Goal: Task Accomplishment & Management: Use online tool/utility

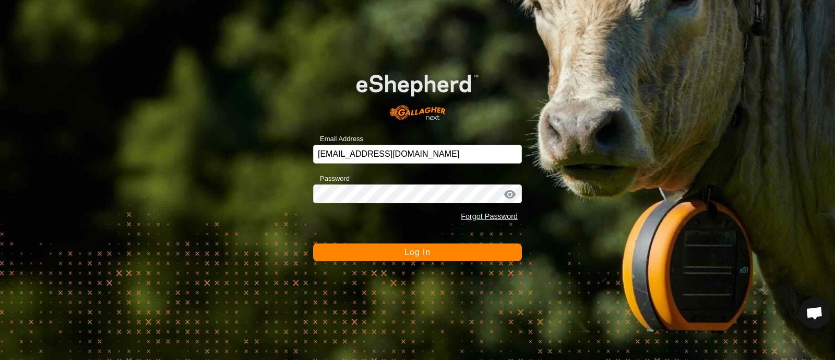
click at [407, 248] on span "Log In" at bounding box center [418, 252] width 26 height 9
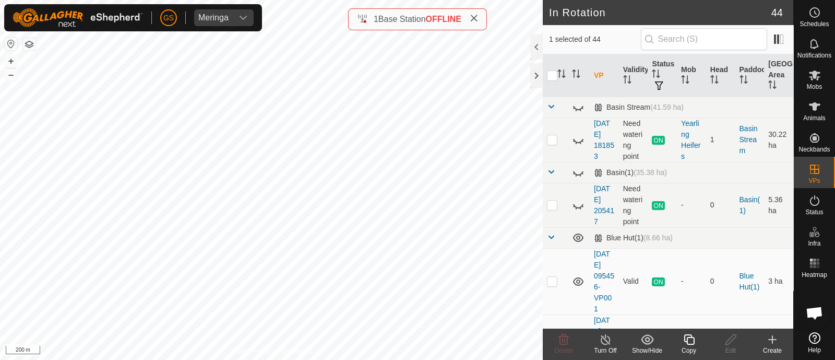
click at [689, 343] on icon at bounding box center [689, 339] width 13 height 13
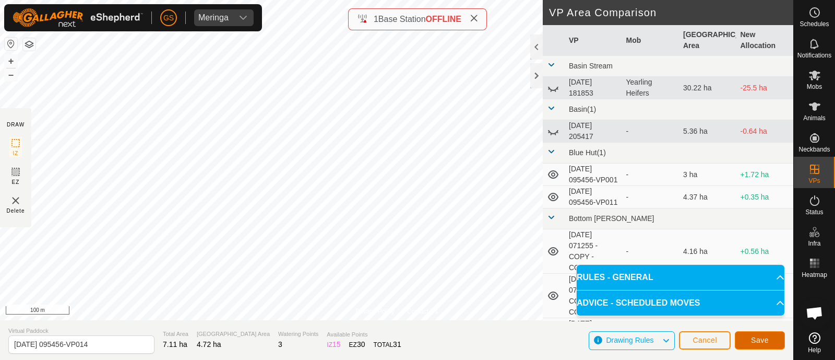
click at [768, 336] on span "Save" at bounding box center [760, 340] width 18 height 8
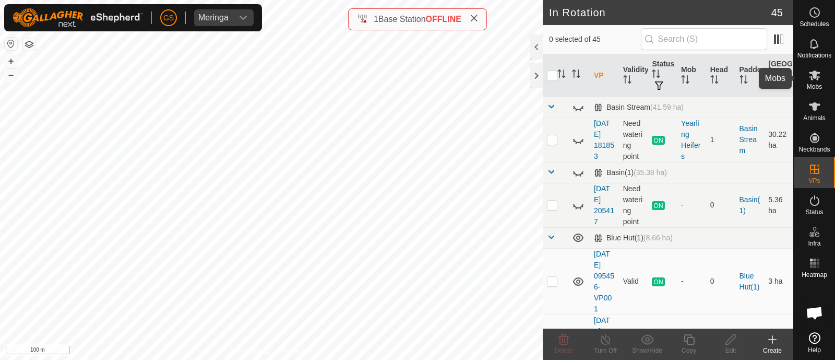
click at [809, 80] on icon at bounding box center [815, 75] width 13 height 13
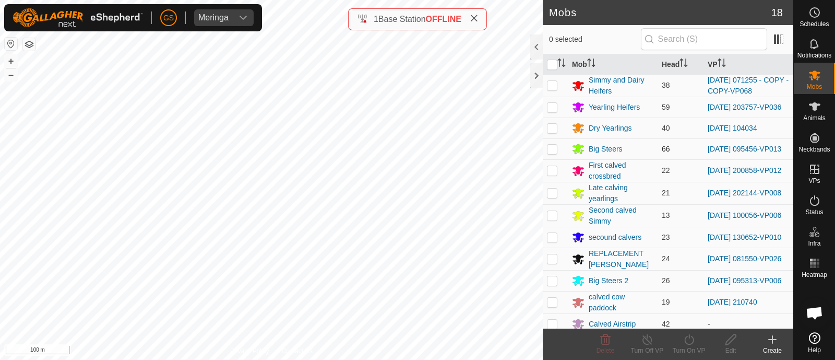
click at [554, 152] on p-checkbox at bounding box center [552, 149] width 10 height 8
checkbox input "true"
click at [689, 340] on icon at bounding box center [689, 339] width 13 height 13
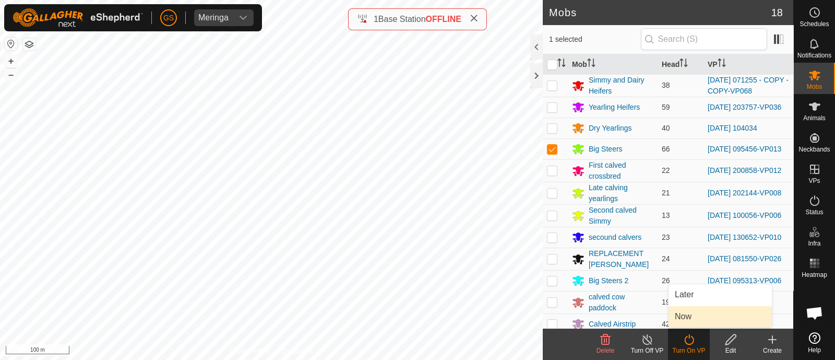
click at [685, 320] on link "Now" at bounding box center [720, 316] width 103 height 21
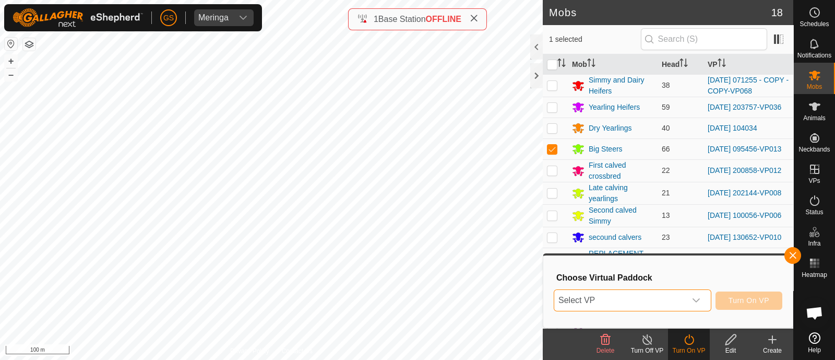
click at [685, 299] on span "Select VP" at bounding box center [621, 300] width 132 height 21
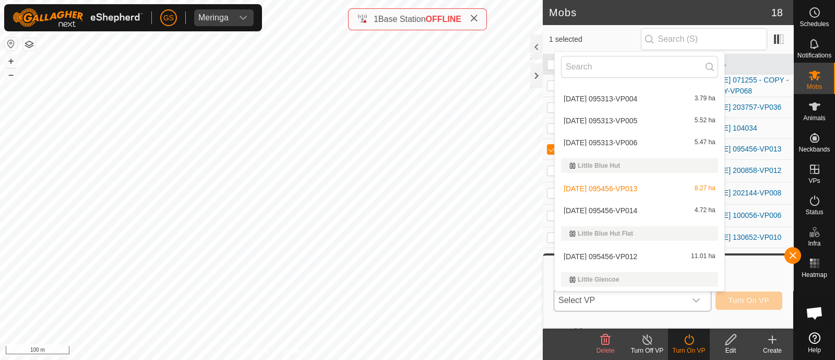
scroll to position [718, 0]
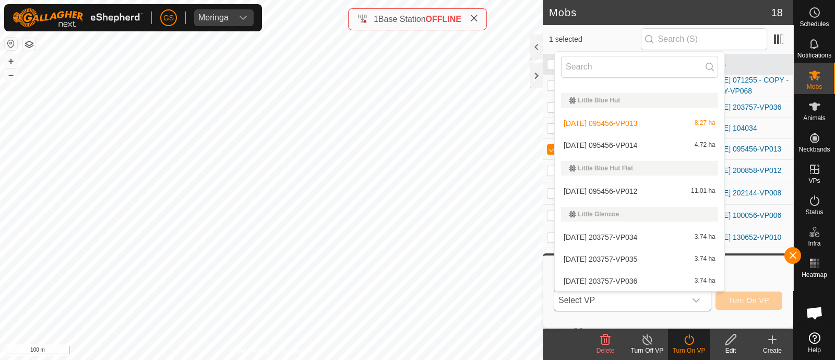
click at [647, 146] on li "[DATE] 095456-VP014 4.72 ha" at bounding box center [640, 145] width 170 height 21
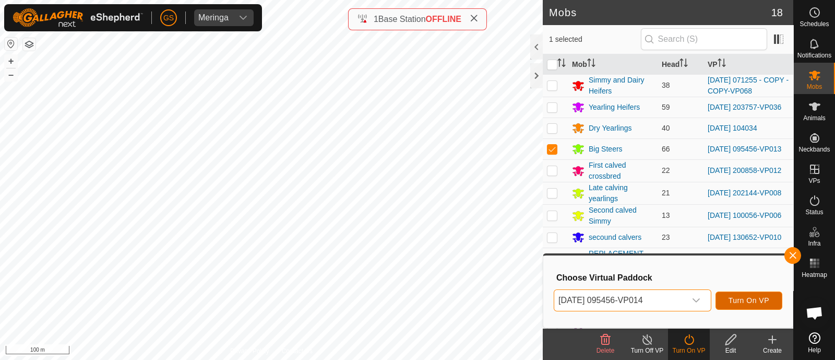
click at [747, 298] on span "Turn On VP" at bounding box center [749, 300] width 41 height 8
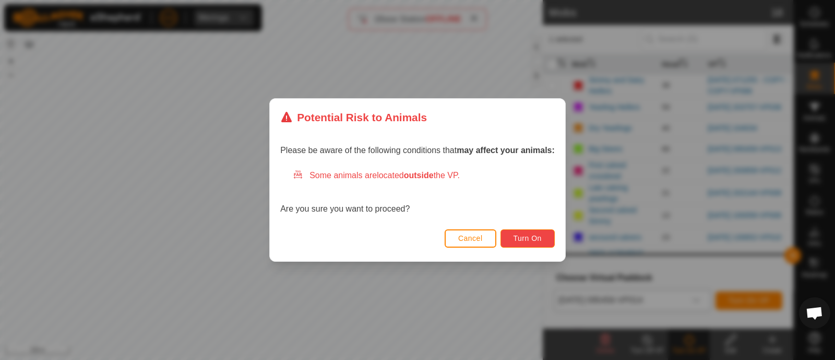
click at [546, 236] on button "Turn On" at bounding box center [528, 238] width 54 height 18
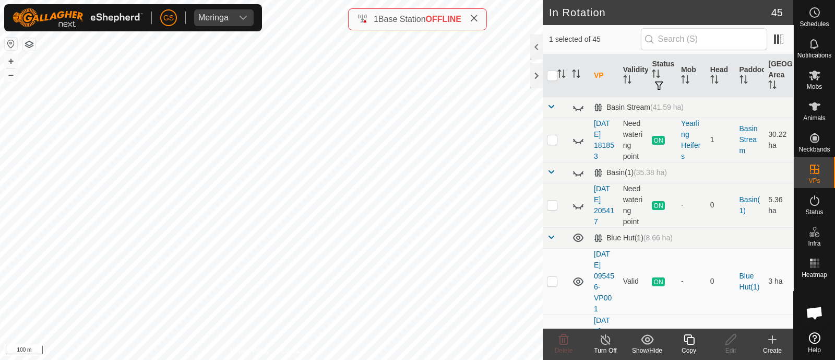
click at [685, 337] on icon at bounding box center [689, 339] width 13 height 13
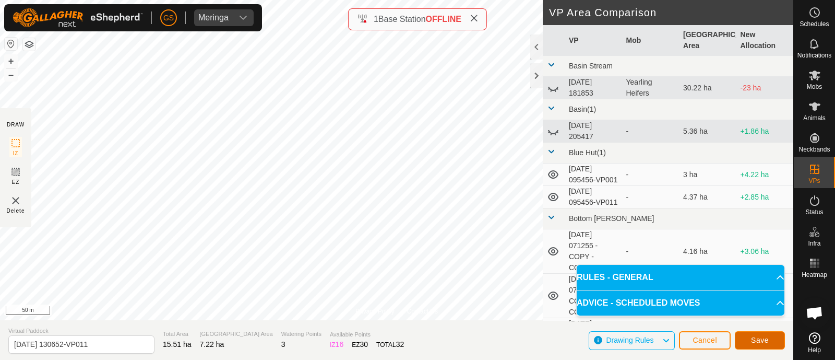
click at [774, 338] on button "Save" at bounding box center [760, 340] width 50 height 18
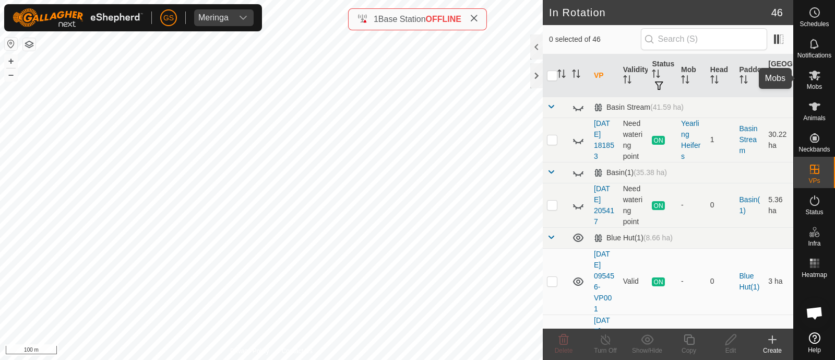
click at [814, 77] on icon at bounding box center [814, 75] width 11 height 10
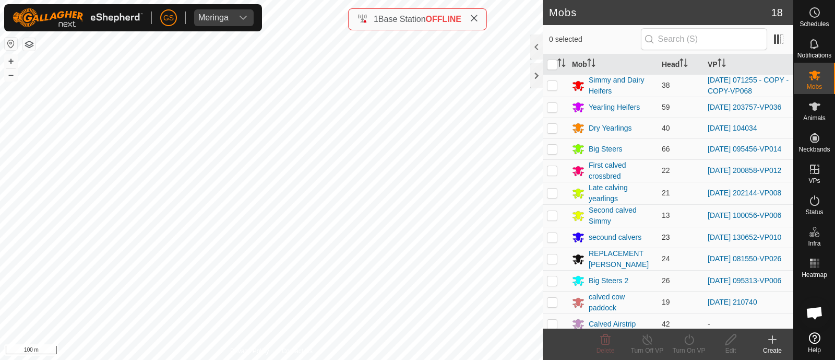
click at [550, 240] on p-checkbox at bounding box center [552, 237] width 10 height 8
checkbox input "true"
click at [687, 342] on icon at bounding box center [689, 339] width 13 height 13
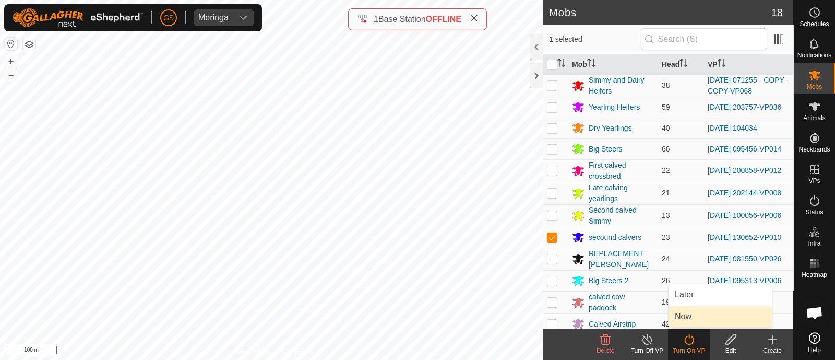
click at [681, 312] on link "Now" at bounding box center [720, 316] width 103 height 21
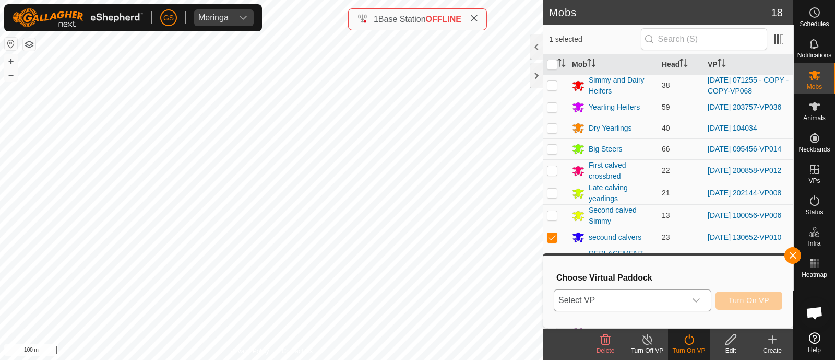
click at [692, 300] on icon "dropdown trigger" at bounding box center [696, 300] width 8 height 8
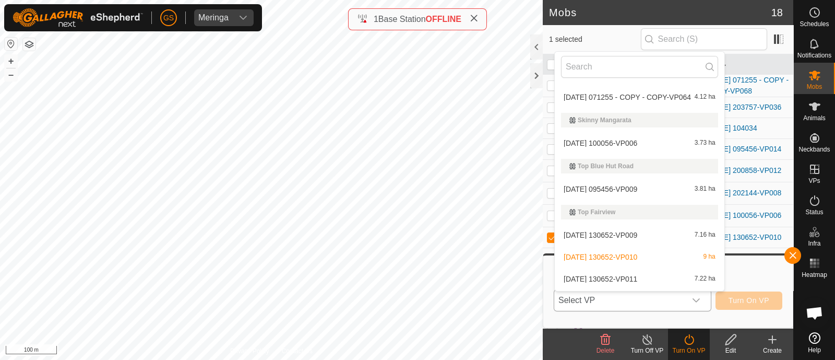
scroll to position [1374, 0]
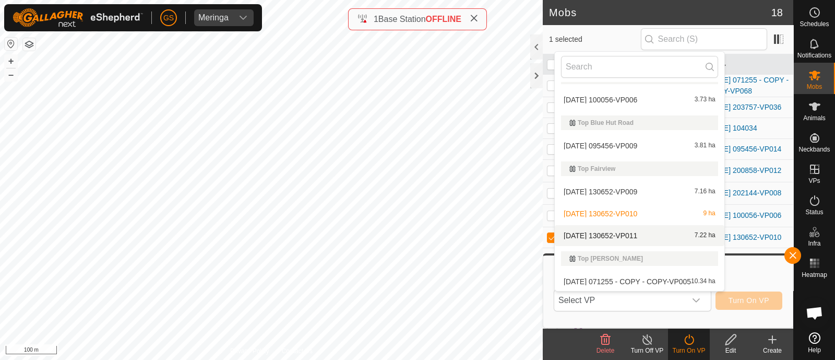
click at [616, 231] on li "[DATE] 130652-VP011 7.22 ha" at bounding box center [640, 235] width 170 height 21
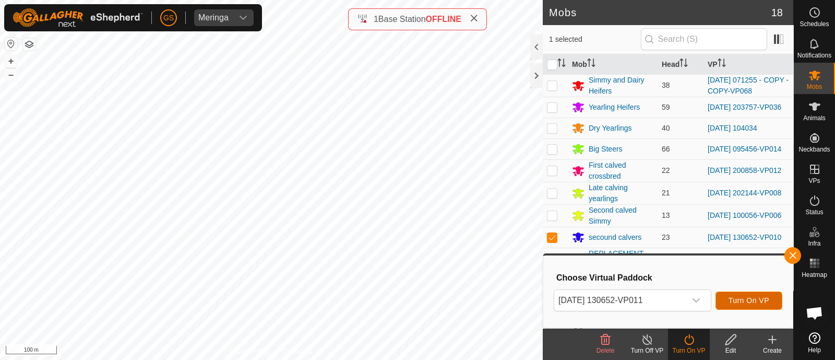
click at [750, 301] on span "Turn On VP" at bounding box center [749, 300] width 41 height 8
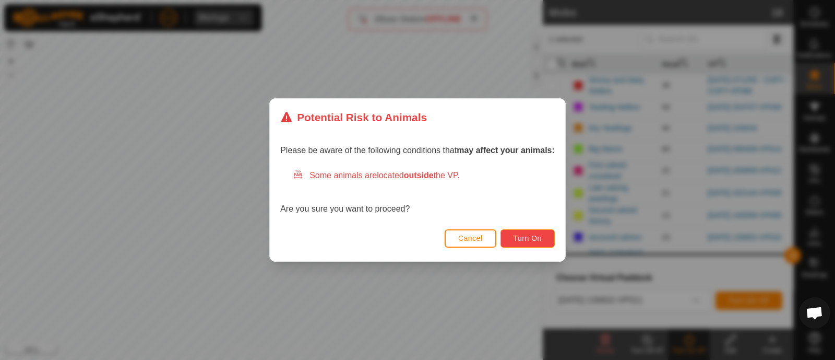
click at [527, 243] on button "Turn On" at bounding box center [528, 238] width 54 height 18
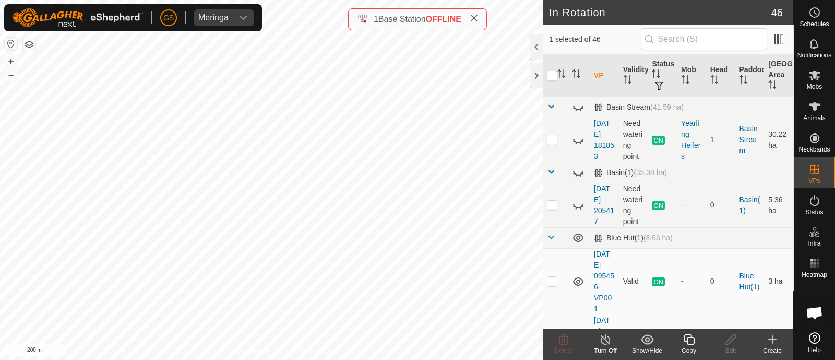
click at [691, 339] on icon at bounding box center [689, 339] width 13 height 13
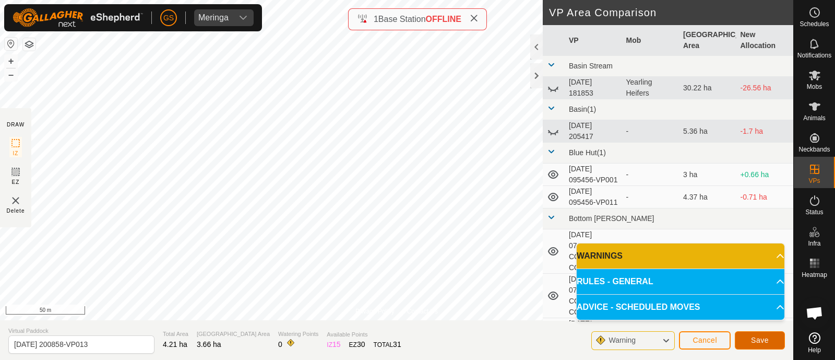
click at [751, 337] on span "Save" at bounding box center [760, 340] width 18 height 8
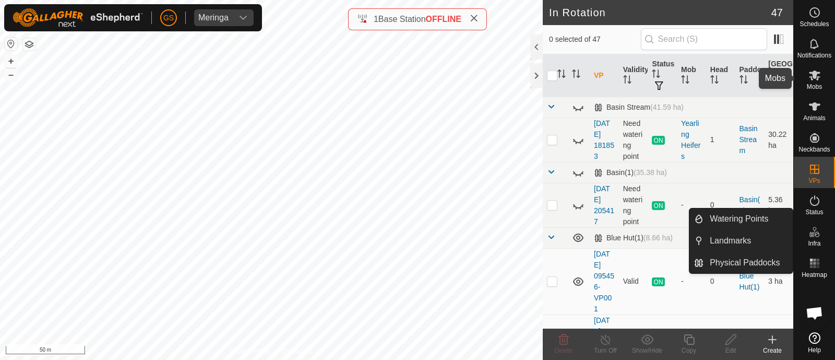
click at [820, 81] on es-mob-svg-icon at bounding box center [815, 75] width 19 height 17
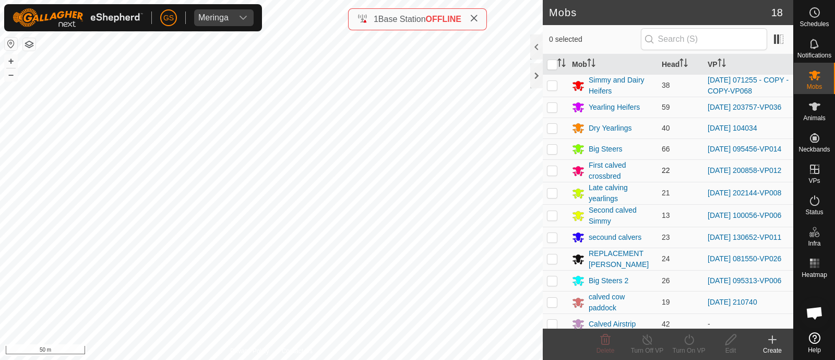
click at [554, 172] on p-checkbox at bounding box center [552, 170] width 10 height 8
checkbox input "true"
click at [690, 339] on icon at bounding box center [689, 339] width 13 height 13
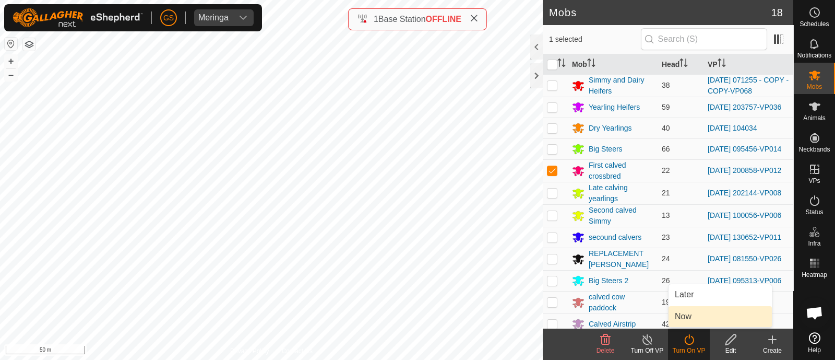
click at [681, 314] on link "Now" at bounding box center [720, 316] width 103 height 21
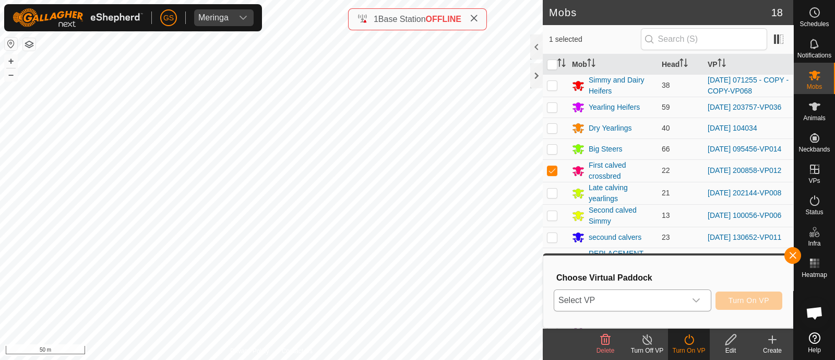
click at [677, 302] on span "Select VP" at bounding box center [621, 300] width 132 height 21
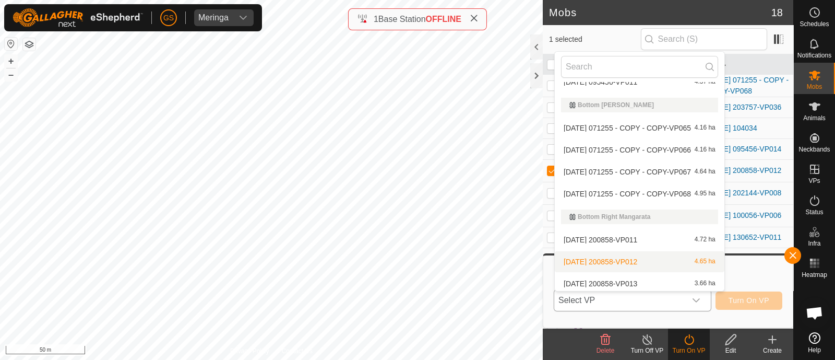
scroll to position [151, 0]
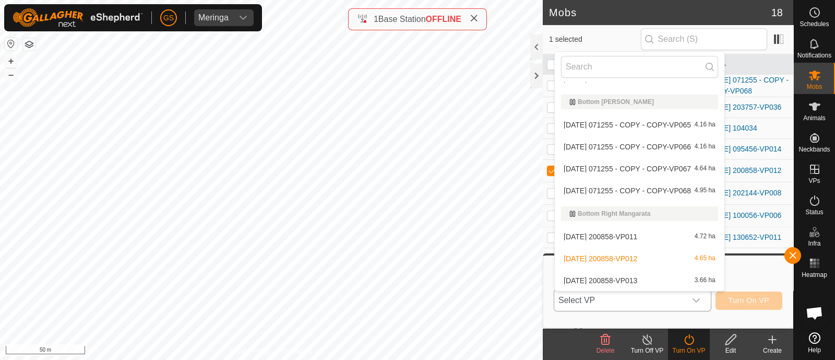
click at [604, 278] on li "[DATE] 200858-VP013 3.66 ha" at bounding box center [640, 280] width 170 height 21
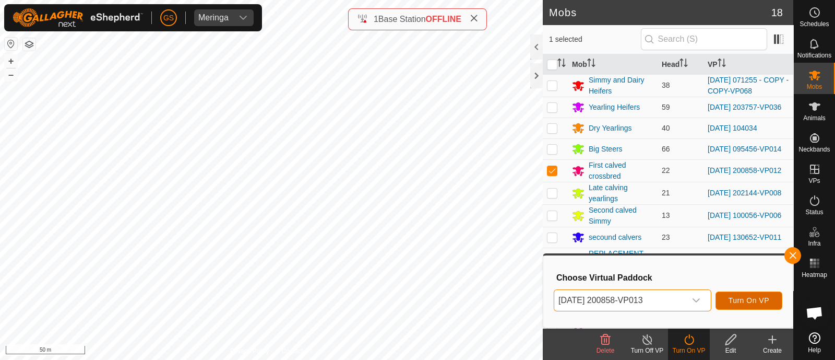
click at [754, 303] on span "Turn On VP" at bounding box center [749, 300] width 41 height 8
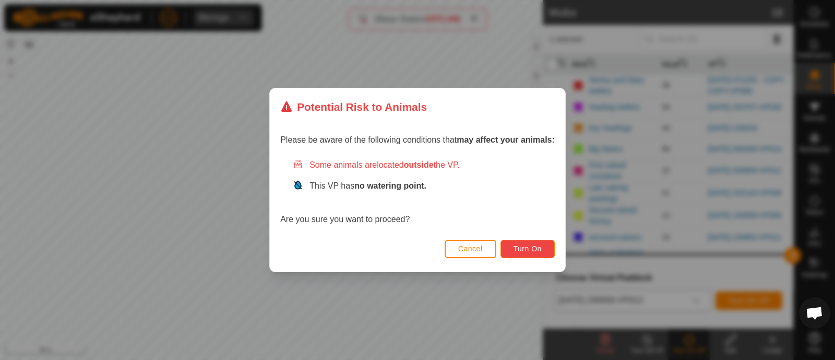
click at [539, 246] on span "Turn On" at bounding box center [528, 248] width 28 height 8
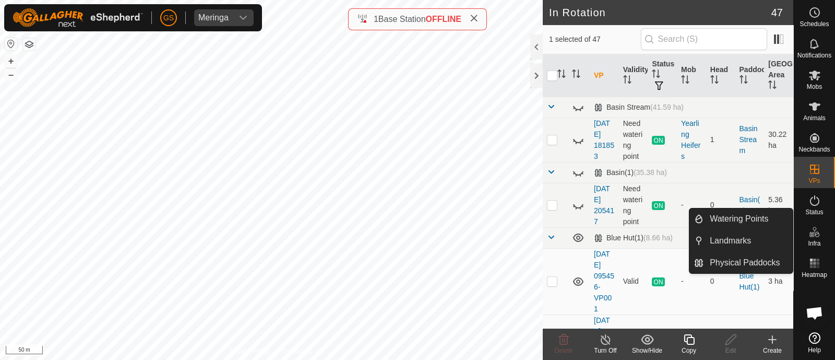
click at [687, 335] on icon at bounding box center [689, 339] width 13 height 13
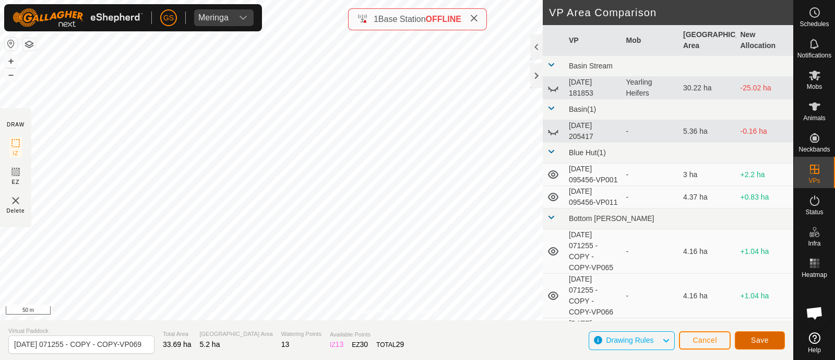
click at [763, 336] on span "Save" at bounding box center [760, 340] width 18 height 8
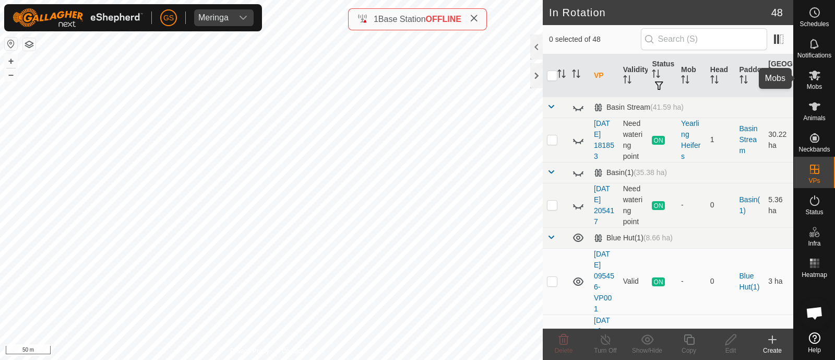
click at [819, 77] on icon at bounding box center [815, 75] width 13 height 13
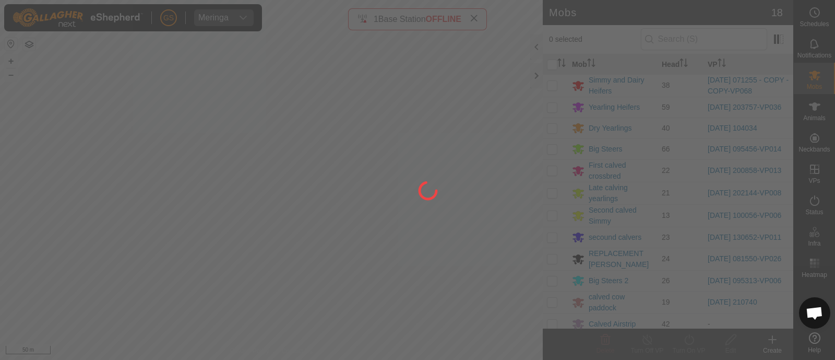
click at [554, 86] on div at bounding box center [417, 180] width 835 height 360
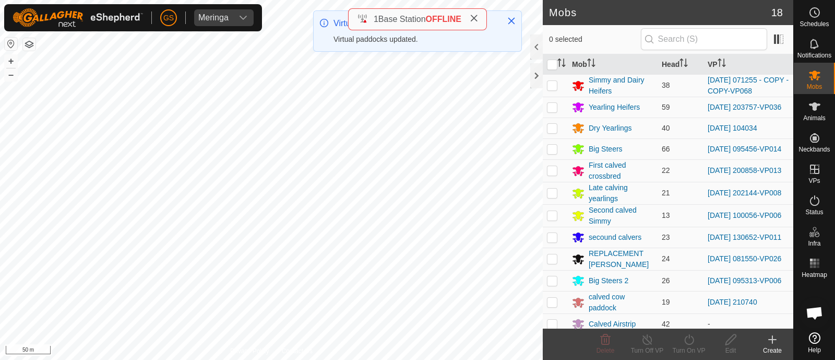
click at [554, 86] on p-checkbox at bounding box center [552, 85] width 10 height 8
checkbox input "true"
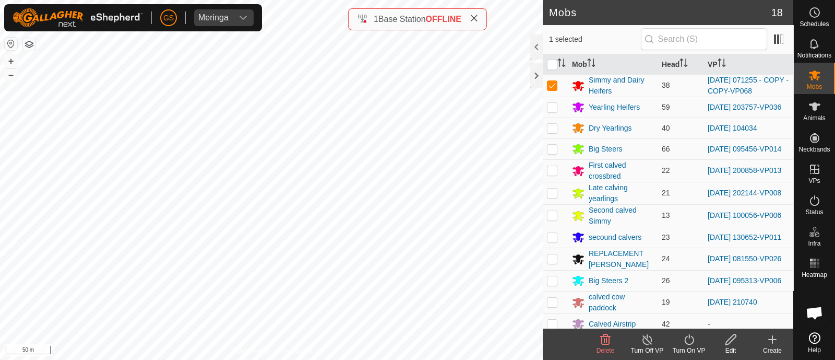
click at [687, 337] on icon at bounding box center [689, 339] width 13 height 13
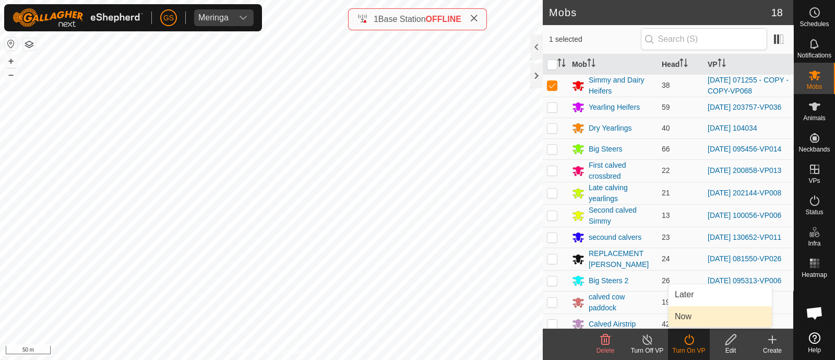
click at [685, 317] on link "Now" at bounding box center [720, 316] width 103 height 21
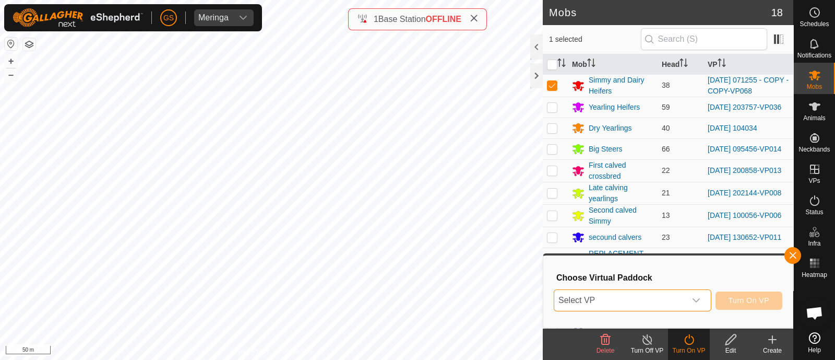
click at [682, 307] on span "Select VP" at bounding box center [621, 300] width 132 height 21
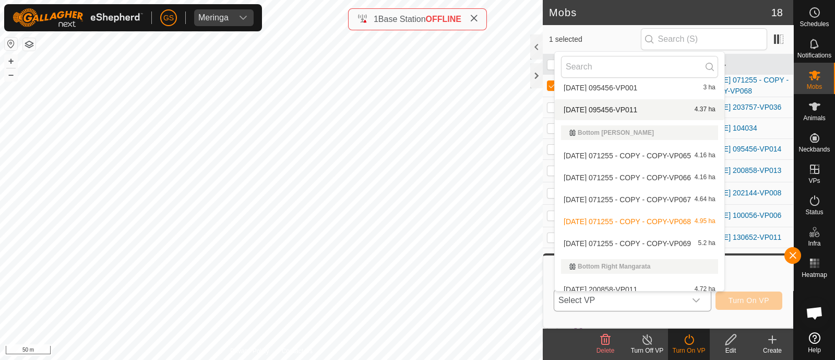
scroll to position [148, 0]
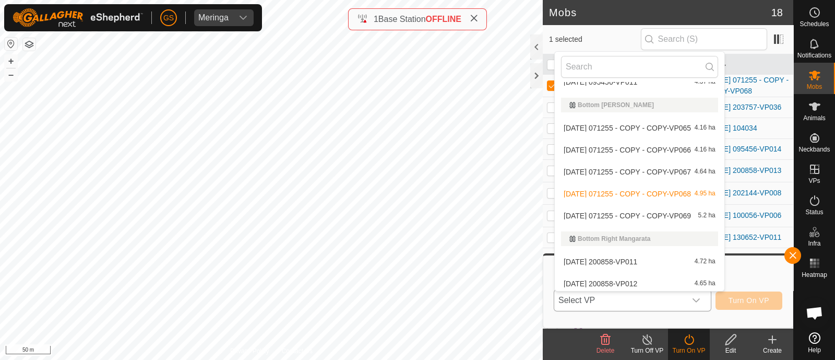
click at [658, 213] on li "[DATE] 071255 - COPY - COPY-VP069 5.2 ha" at bounding box center [640, 215] width 170 height 21
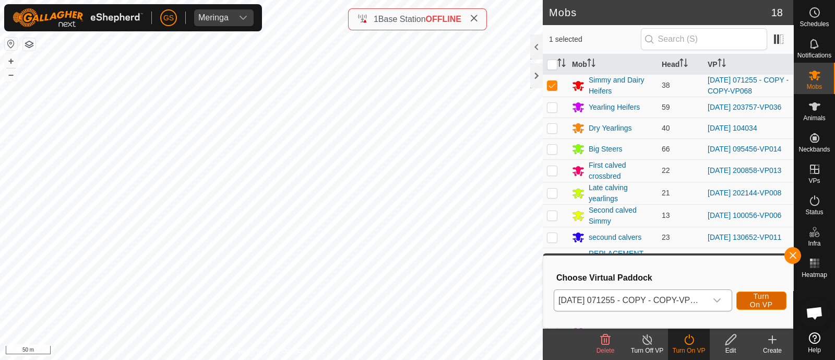
click at [763, 299] on span "Turn On VP" at bounding box center [762, 300] width 24 height 17
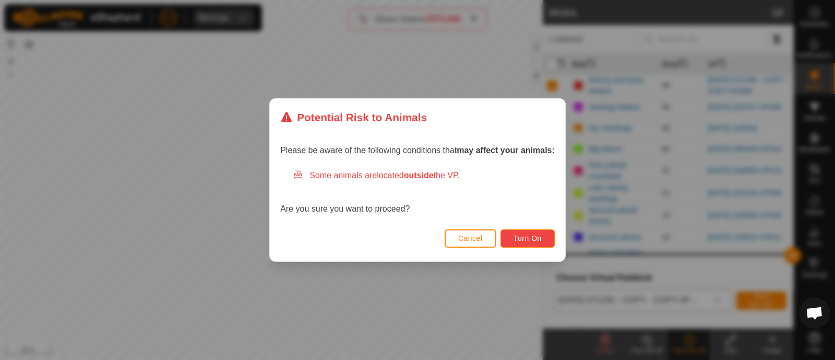
click at [538, 240] on span "Turn On" at bounding box center [528, 238] width 28 height 8
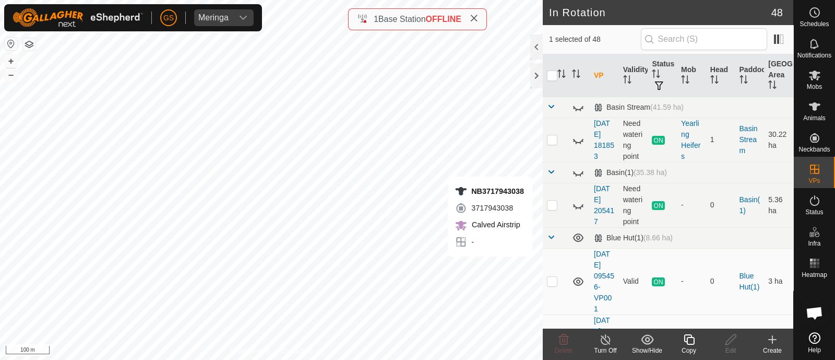
click at [685, 342] on icon at bounding box center [689, 339] width 13 height 13
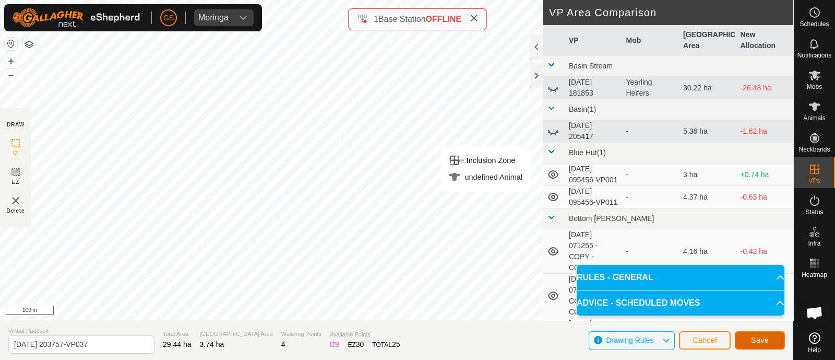
click at [755, 346] on button "Save" at bounding box center [760, 340] width 50 height 18
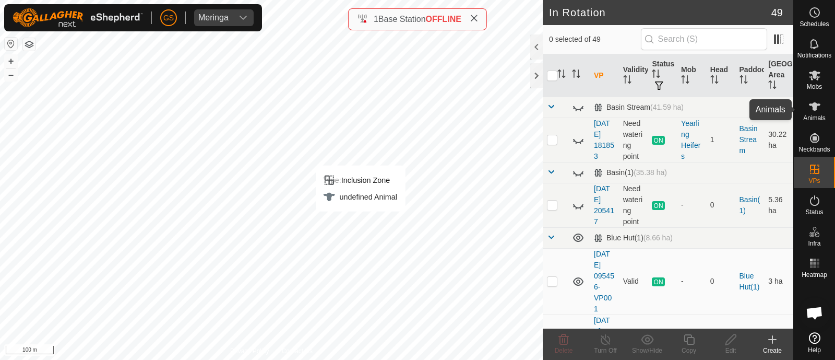
click at [815, 108] on icon at bounding box center [814, 106] width 11 height 8
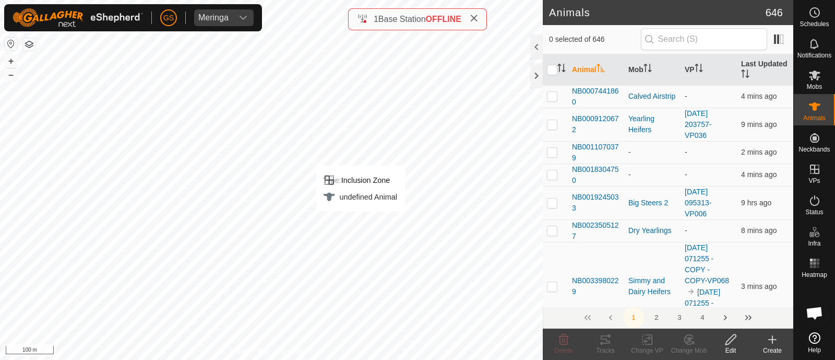
click at [812, 78] on icon at bounding box center [814, 75] width 11 height 10
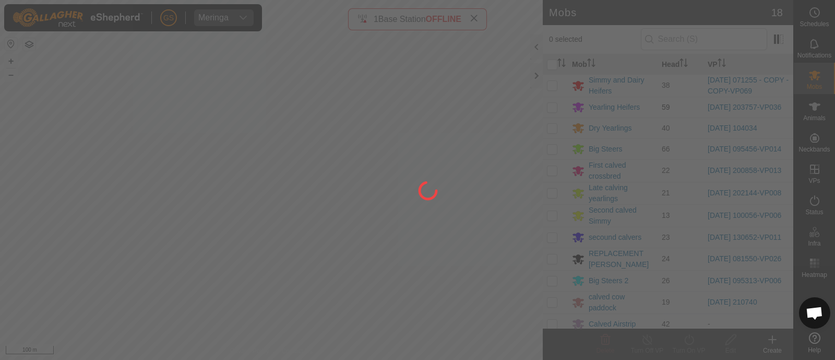
click at [549, 107] on div at bounding box center [417, 180] width 835 height 360
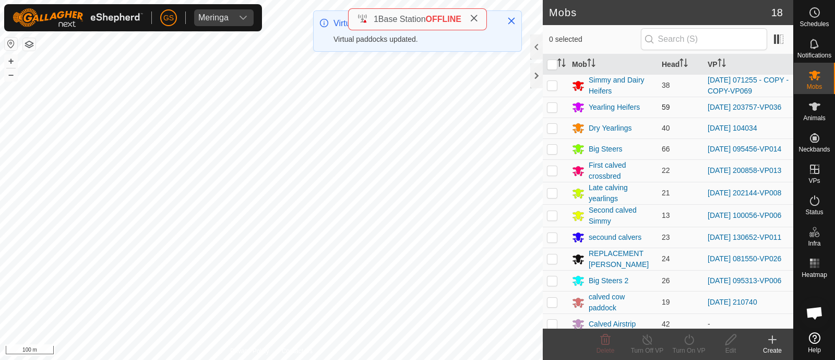
click at [548, 108] on p-checkbox at bounding box center [552, 107] width 10 height 8
checkbox input "true"
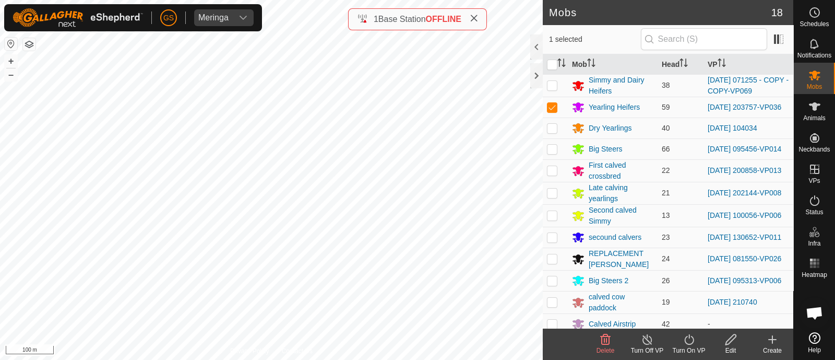
click at [685, 342] on icon at bounding box center [689, 339] width 13 height 13
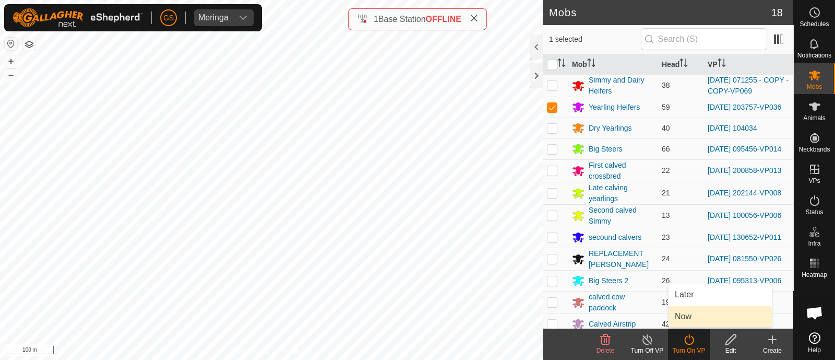
click at [679, 322] on link "Now" at bounding box center [720, 316] width 103 height 21
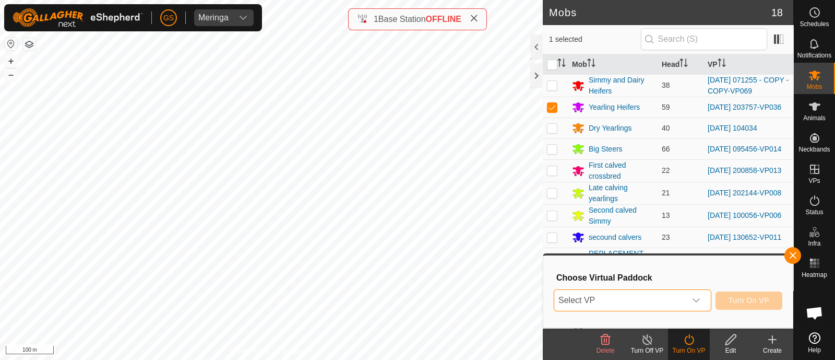
click at [671, 304] on span "Select VP" at bounding box center [621, 300] width 132 height 21
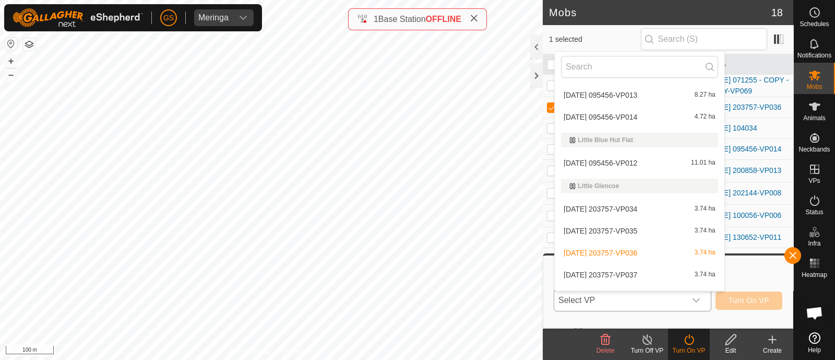
scroll to position [848, 0]
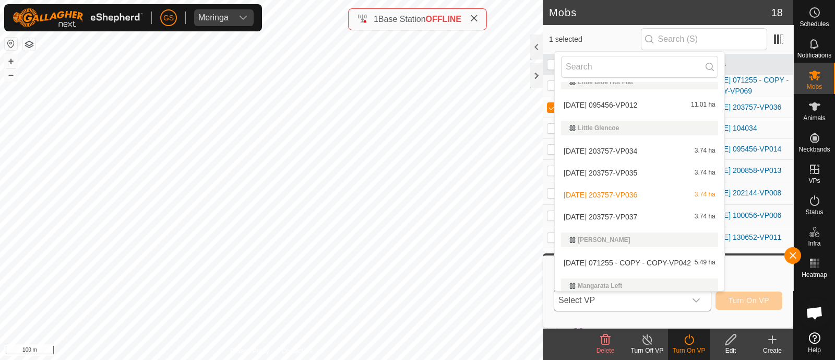
click at [638, 215] on span "[DATE] 203757-VP037" at bounding box center [601, 216] width 74 height 7
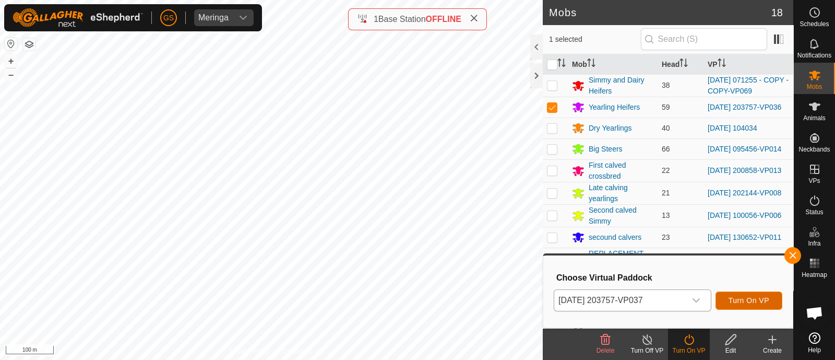
click at [744, 303] on span "Turn On VP" at bounding box center [749, 300] width 41 height 8
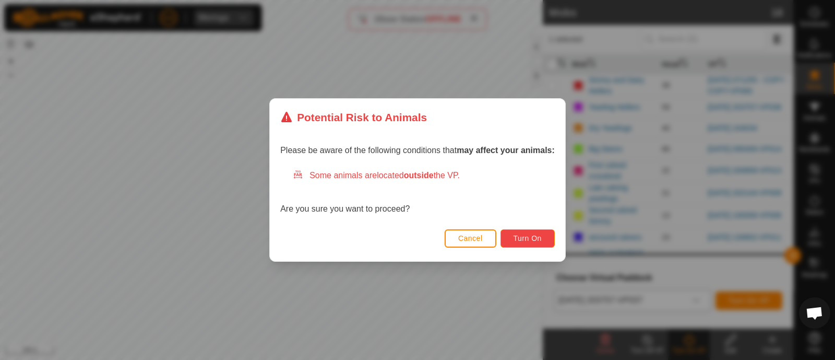
click at [537, 241] on span "Turn On" at bounding box center [528, 238] width 28 height 8
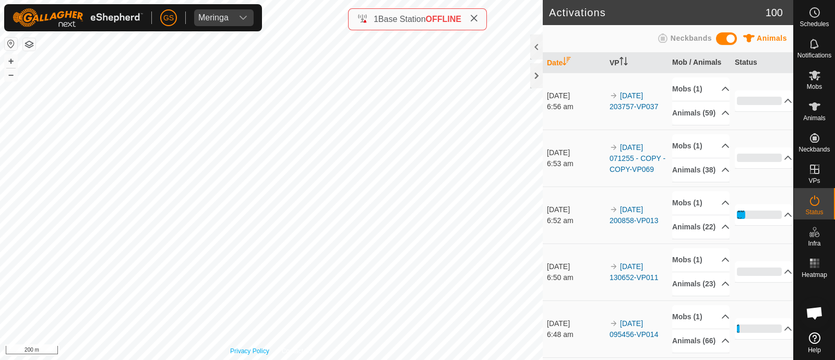
click at [231, 350] on div "Privacy Policy Contact Us NB0950968453 0950968453 Dry Yearlings - + – ⇧ i 200 m" at bounding box center [271, 180] width 543 height 360
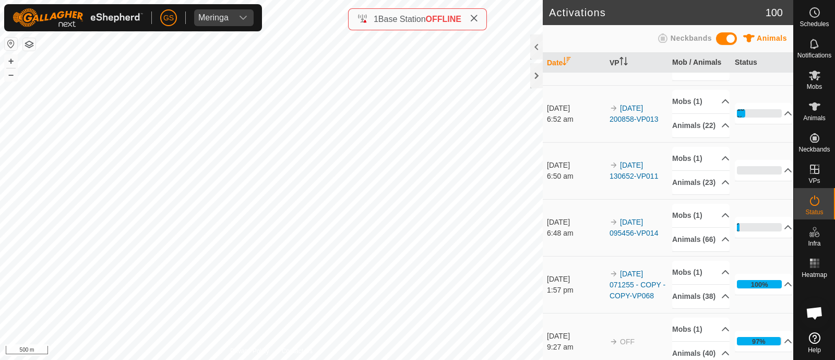
scroll to position [130, 0]
